Goal: Navigation & Orientation: Find specific page/section

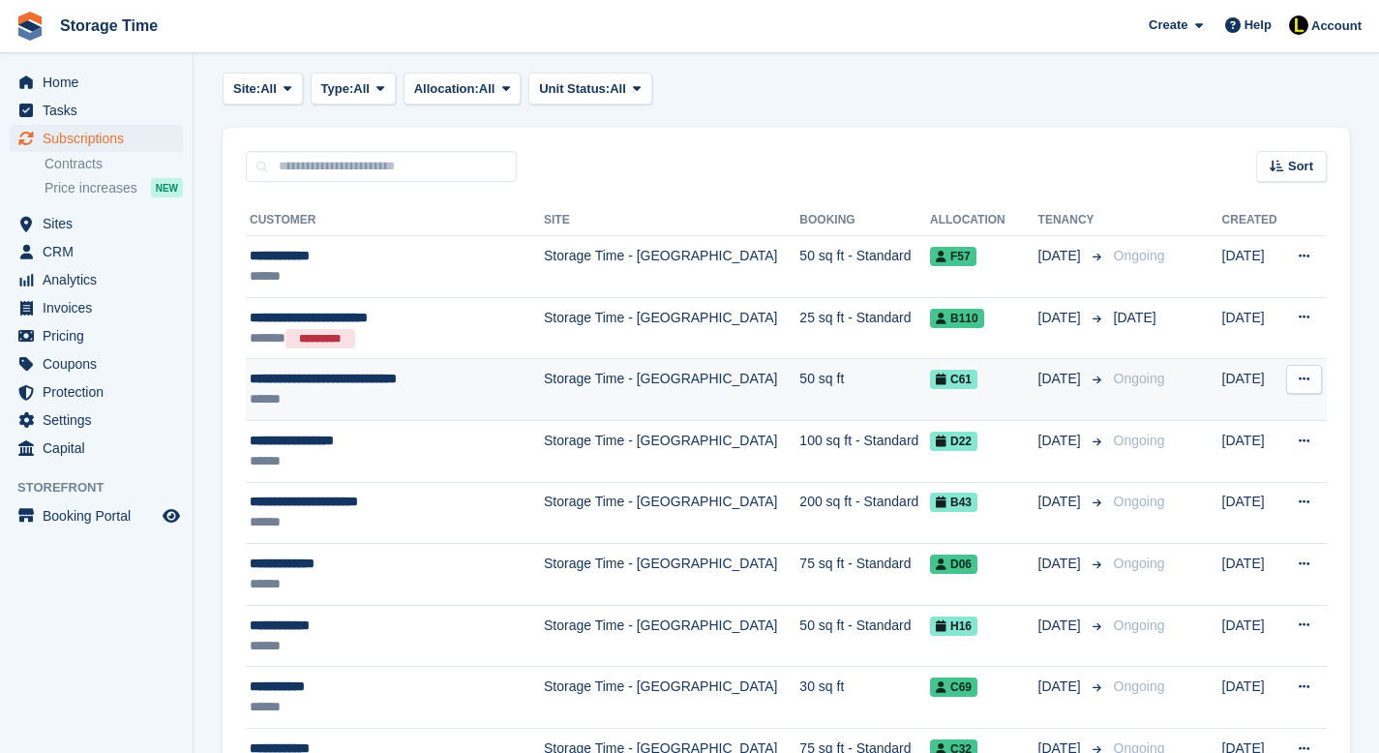
scroll to position [210, 0]
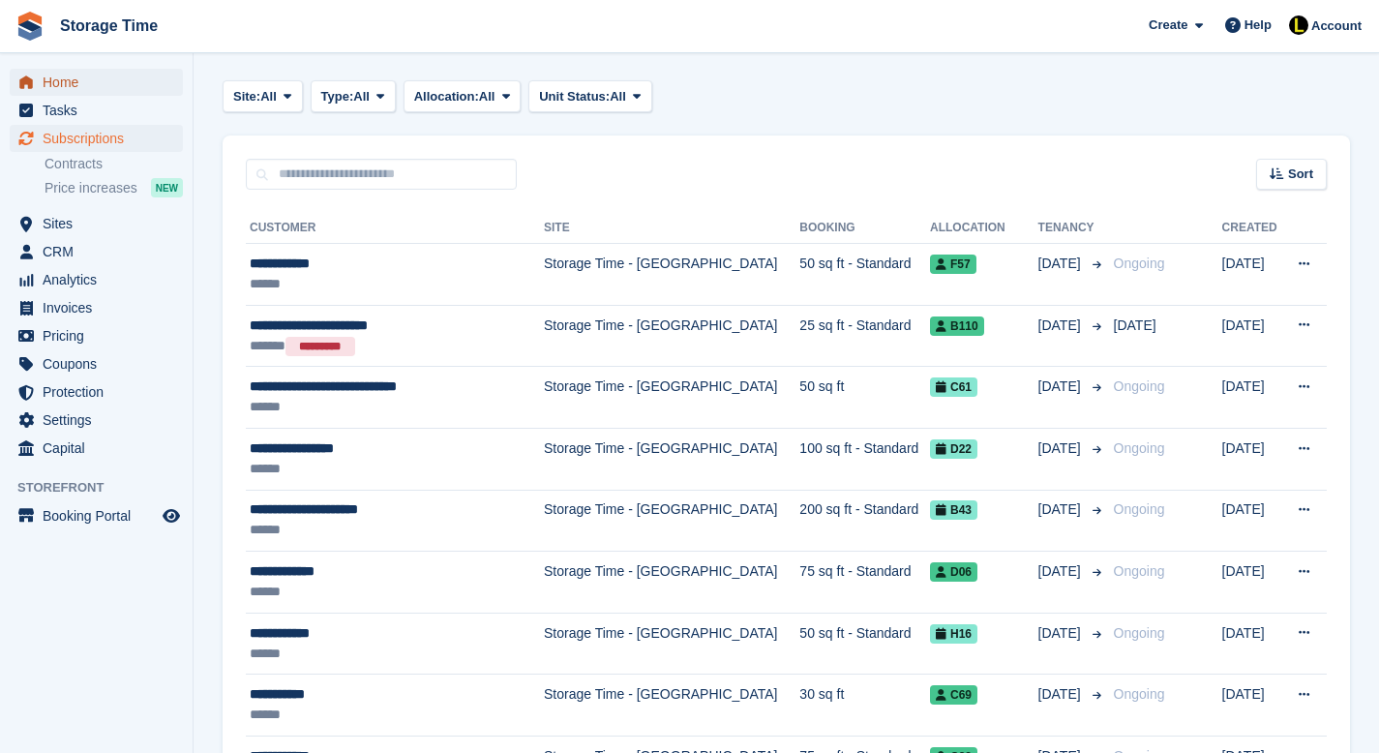
click at [70, 81] on span "Home" at bounding box center [101, 82] width 116 height 27
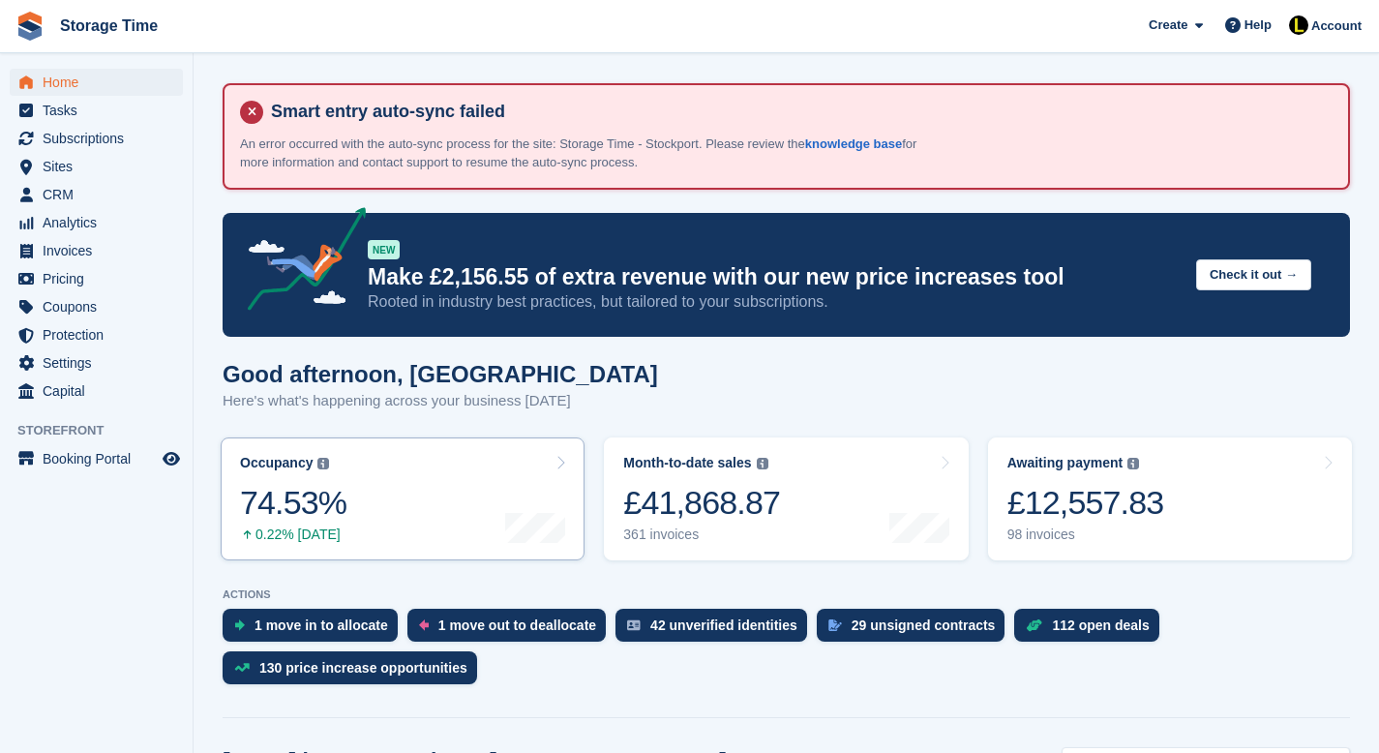
click at [443, 521] on link "Occupancy The percentage of all currently allocated units in terms of area. Inc…" at bounding box center [403, 498] width 364 height 123
click at [366, 512] on link "Occupancy The percentage of all currently allocated units in terms of area. Inc…" at bounding box center [403, 498] width 364 height 123
